Goal: Task Accomplishment & Management: Use online tool/utility

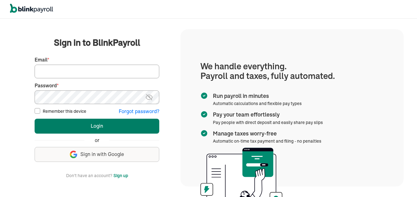
type input "sdcrossett@gmail.com"
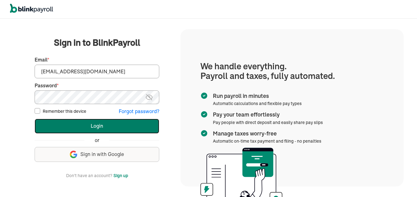
click at [101, 123] on button "Login" at bounding box center [97, 126] width 125 height 15
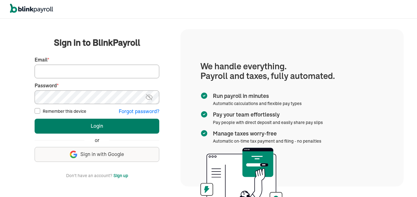
type input "[EMAIL_ADDRESS][DOMAIN_NAME]"
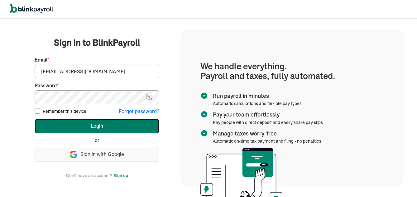
click at [101, 128] on button "Login" at bounding box center [97, 126] width 125 height 15
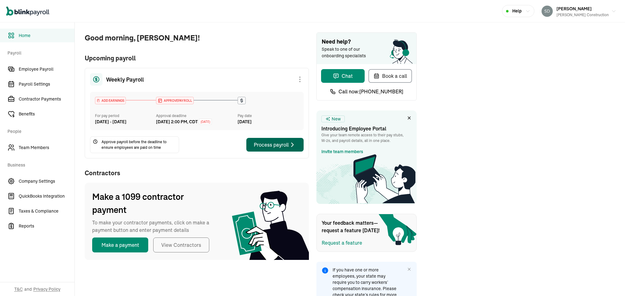
click at [270, 148] on div "Process payroll" at bounding box center [275, 144] width 42 height 7
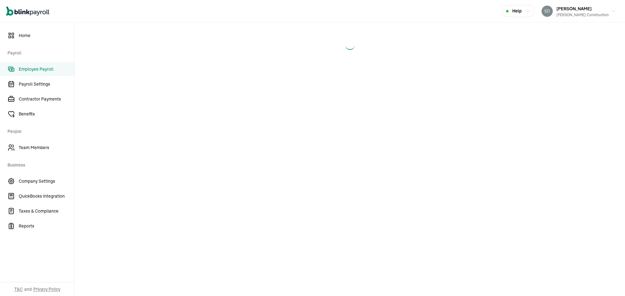
select select "direct_deposit"
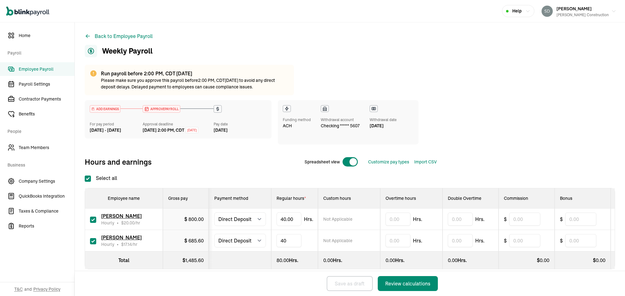
type input "4"
type input "7"
click at [378, 276] on button "Review calculations" at bounding box center [408, 283] width 60 height 15
select select "direct_deposit"
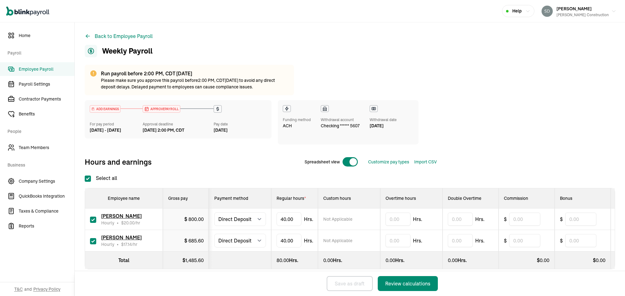
checkbox input "true"
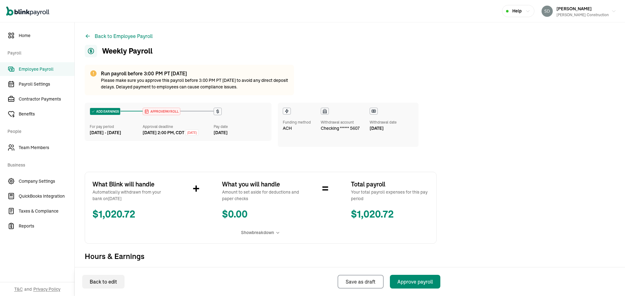
select select "direct_deposit"
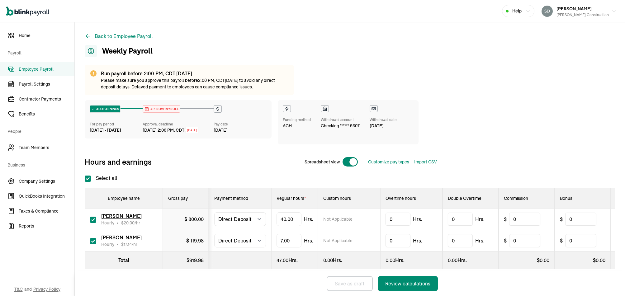
checkbox input "true"
type input "4"
type input "7"
click at [391, 277] on button "Review calculations" at bounding box center [408, 283] width 60 height 15
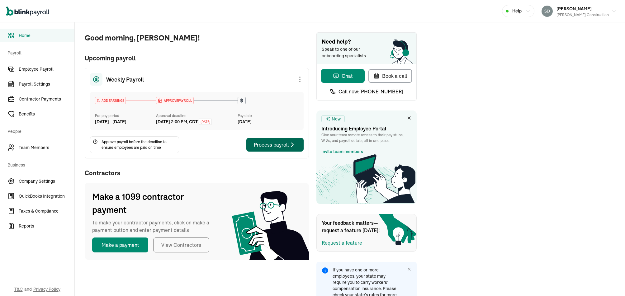
click at [270, 148] on div "Process payroll" at bounding box center [275, 144] width 42 height 7
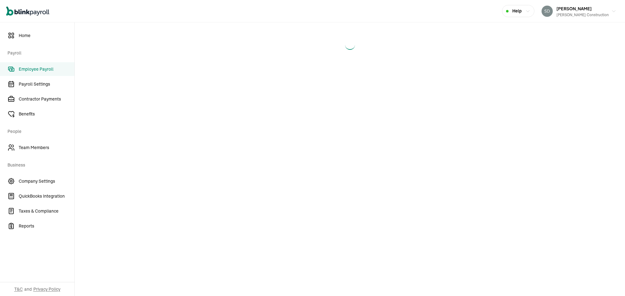
select select "direct_deposit"
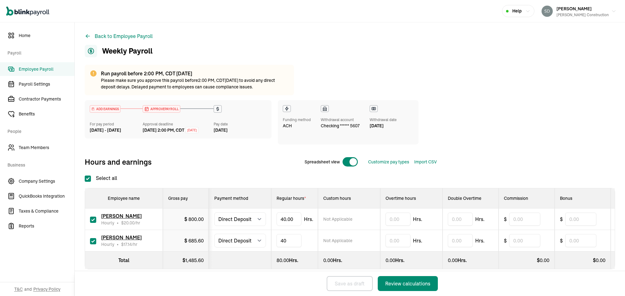
type input "4"
type input "7"
click at [378, 276] on button "Review calculations" at bounding box center [408, 283] width 60 height 15
select select "direct_deposit"
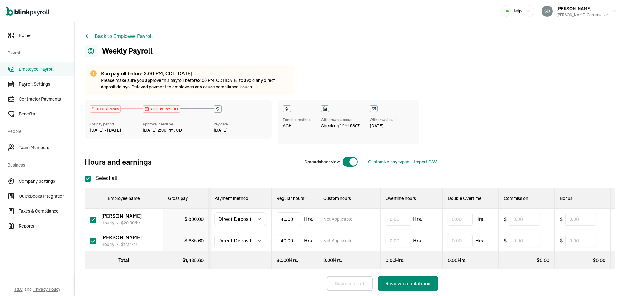
checkbox input "true"
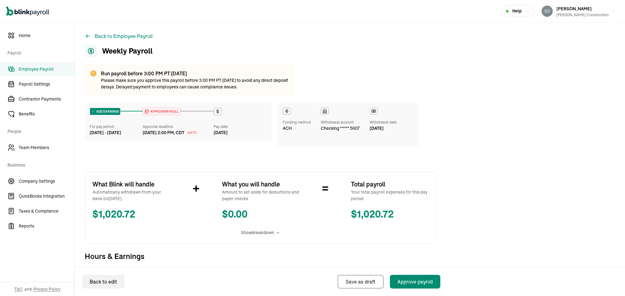
select select "direct_deposit"
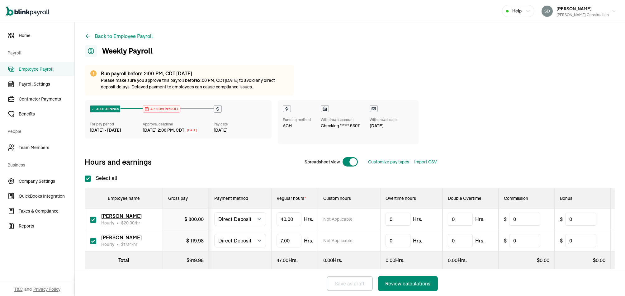
checkbox input "true"
type input "4"
type input "7"
click at [391, 277] on button "Review calculations" at bounding box center [408, 283] width 60 height 15
